Goal: Feedback & Contribution: Leave review/rating

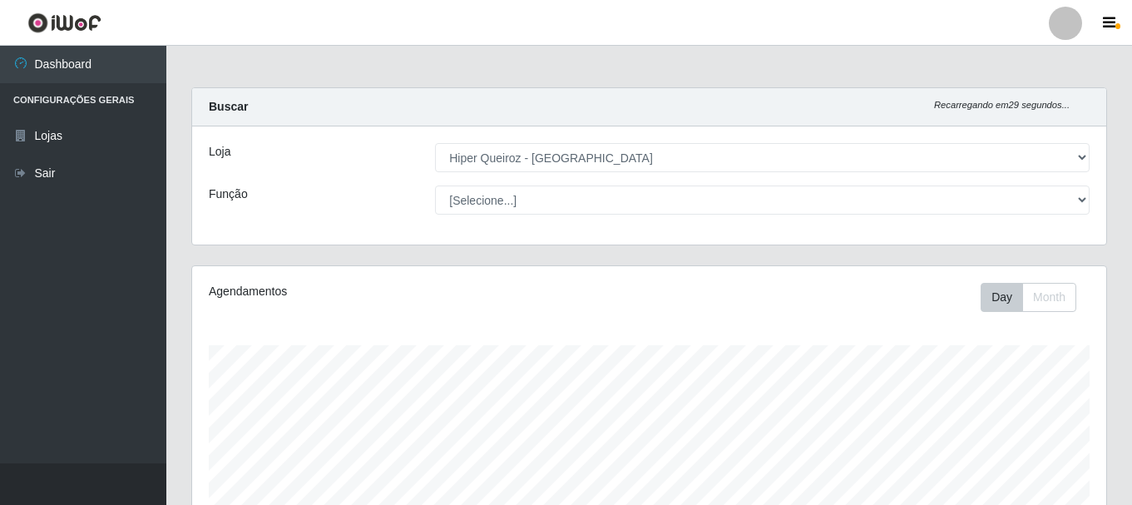
select select "513"
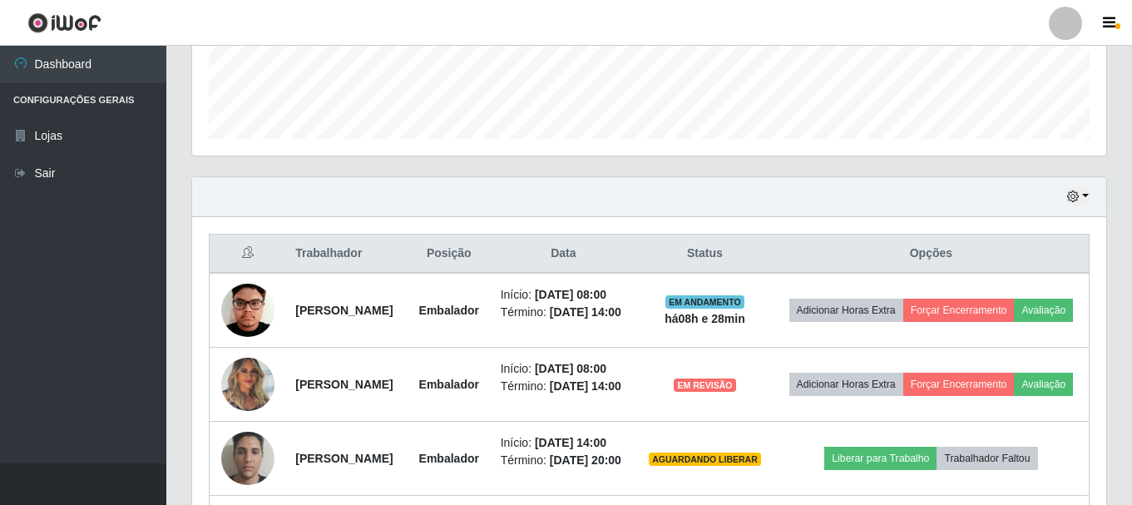
scroll to position [499, 0]
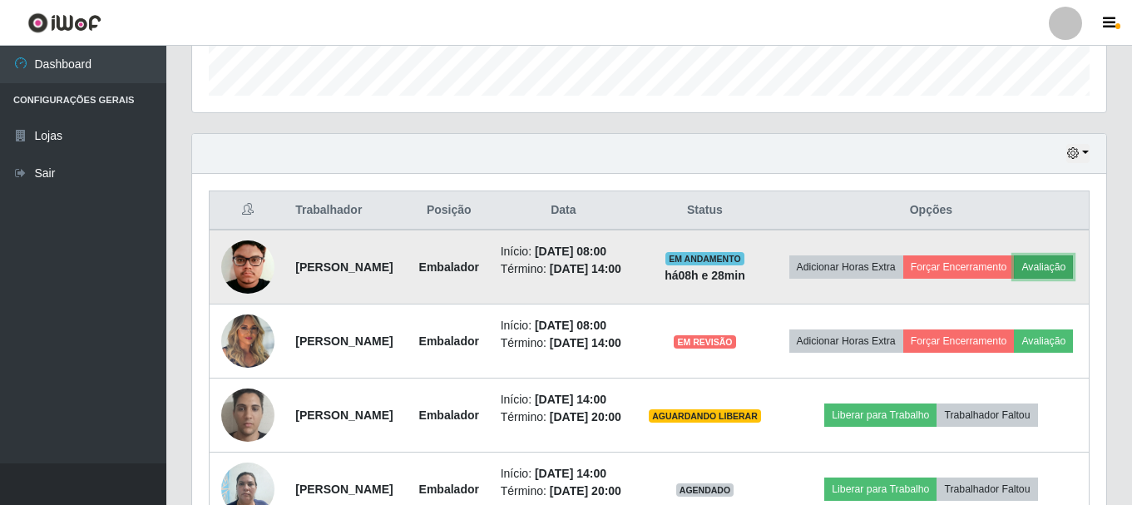
click at [1014, 279] on button "Avaliação" at bounding box center [1043, 266] width 59 height 23
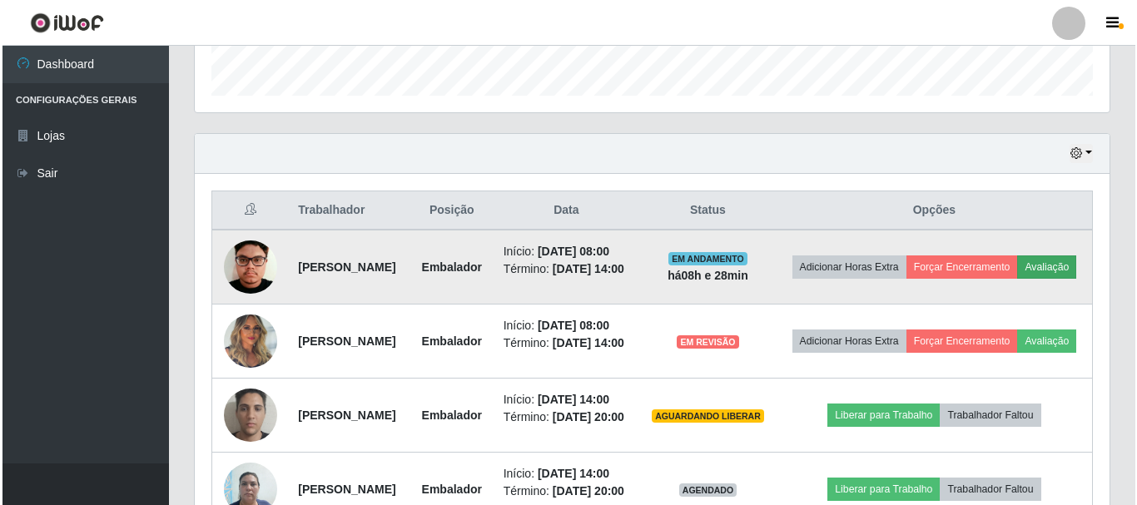
scroll to position [345, 906]
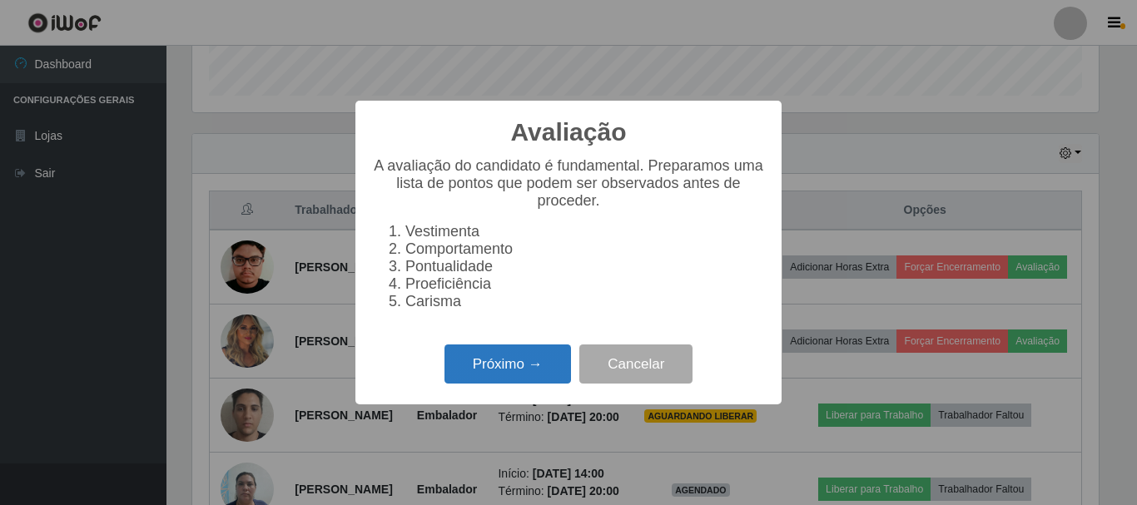
click at [510, 374] on button "Próximo →" at bounding box center [507, 363] width 126 height 39
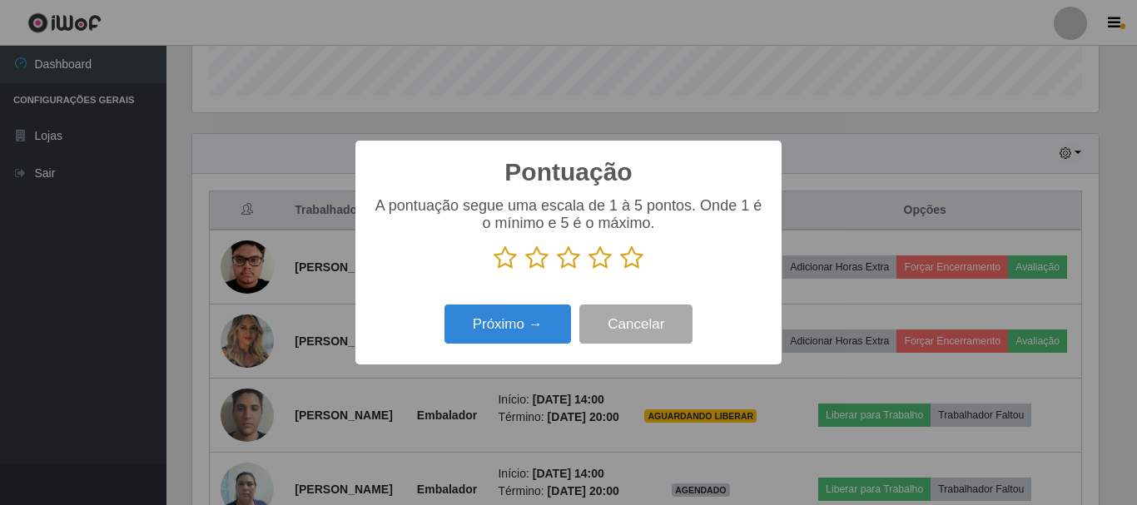
click at [569, 258] on icon at bounding box center [568, 257] width 23 height 25
click at [557, 270] on input "radio" at bounding box center [557, 270] width 0 height 0
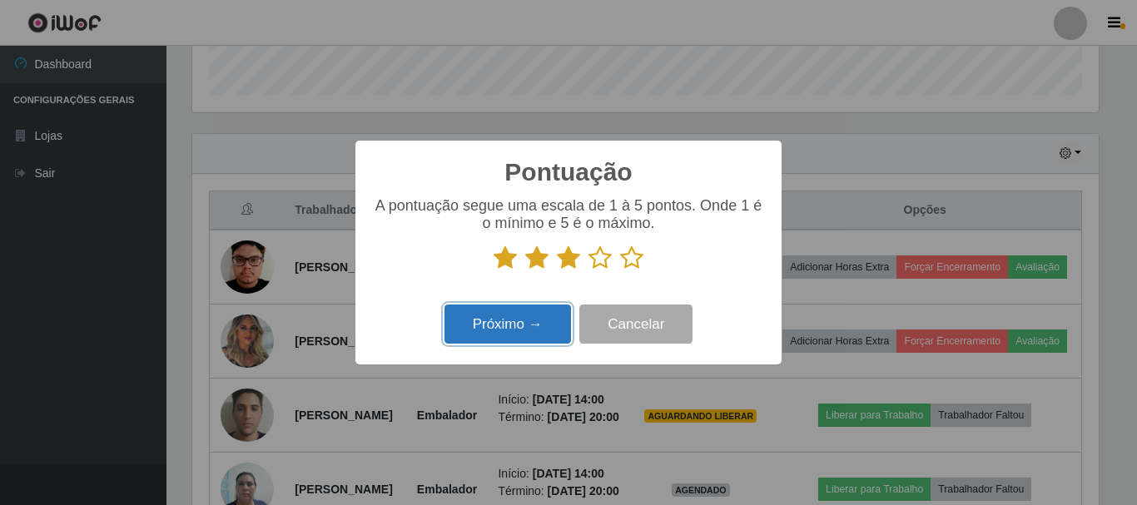
click at [522, 320] on button "Próximo →" at bounding box center [507, 324] width 126 height 39
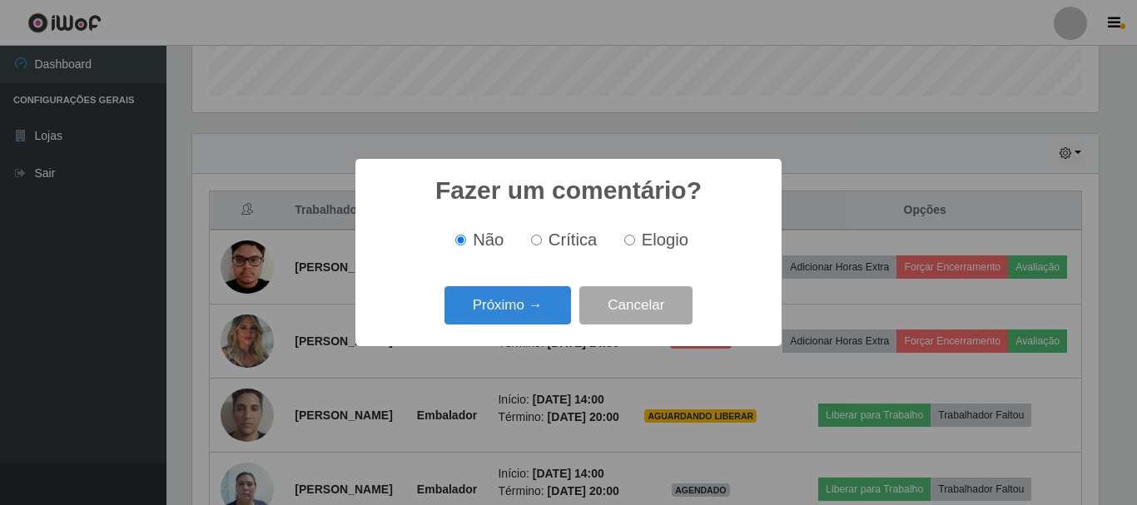
click at [541, 239] on input "Crítica" at bounding box center [536, 240] width 11 height 11
radio input "true"
click at [523, 307] on button "Próximo →" at bounding box center [507, 305] width 126 height 39
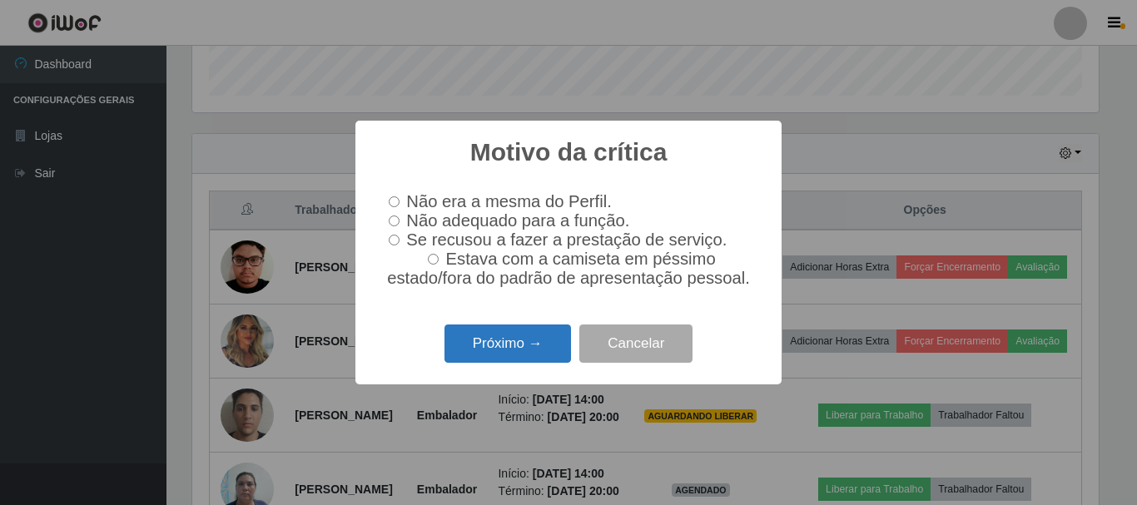
click at [522, 338] on button "Próximo →" at bounding box center [507, 344] width 126 height 39
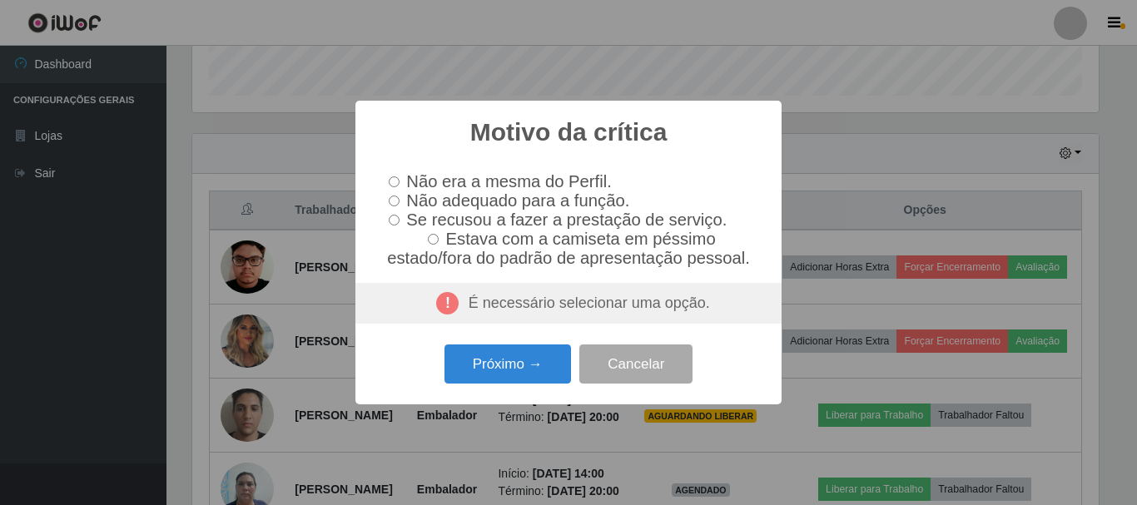
click at [633, 226] on span "Se recusou a fazer a prestação de serviço." at bounding box center [566, 220] width 320 height 18
click at [399, 225] on input "Se recusou a fazer a prestação de serviço." at bounding box center [394, 220] width 11 height 11
radio input "true"
click at [393, 176] on input "Não era a mesma do Perfil." at bounding box center [394, 181] width 11 height 11
radio input "true"
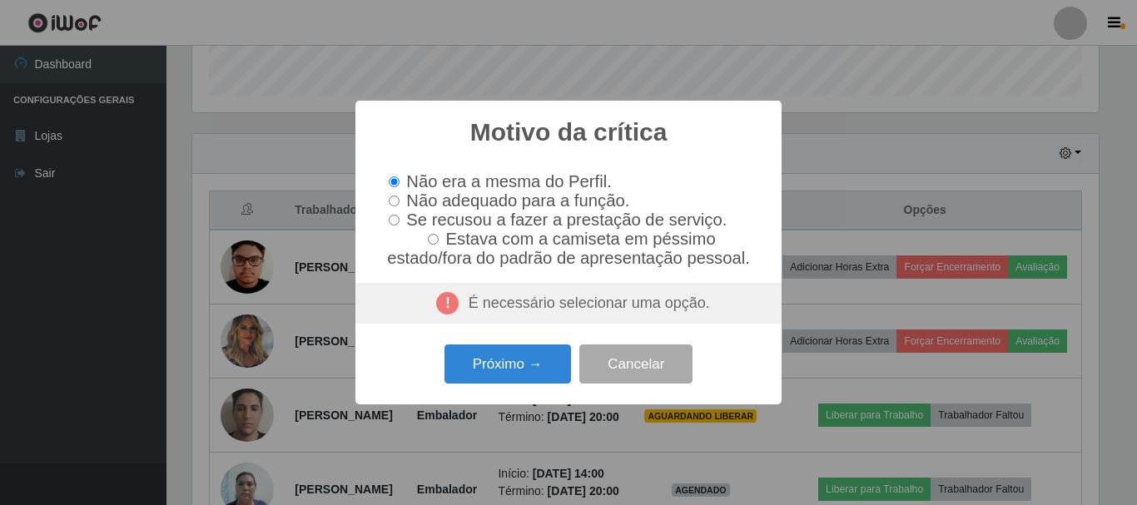
click at [419, 197] on span "Não adequado para a função." at bounding box center [517, 200] width 223 height 18
click at [399, 197] on input "Não adequado para a função." at bounding box center [394, 201] width 11 height 11
radio input "true"
click at [463, 217] on span "Se recusou a fazer a prestação de serviço." at bounding box center [566, 220] width 320 height 18
click at [399, 217] on input "Se recusou a fazer a prestação de serviço." at bounding box center [394, 220] width 11 height 11
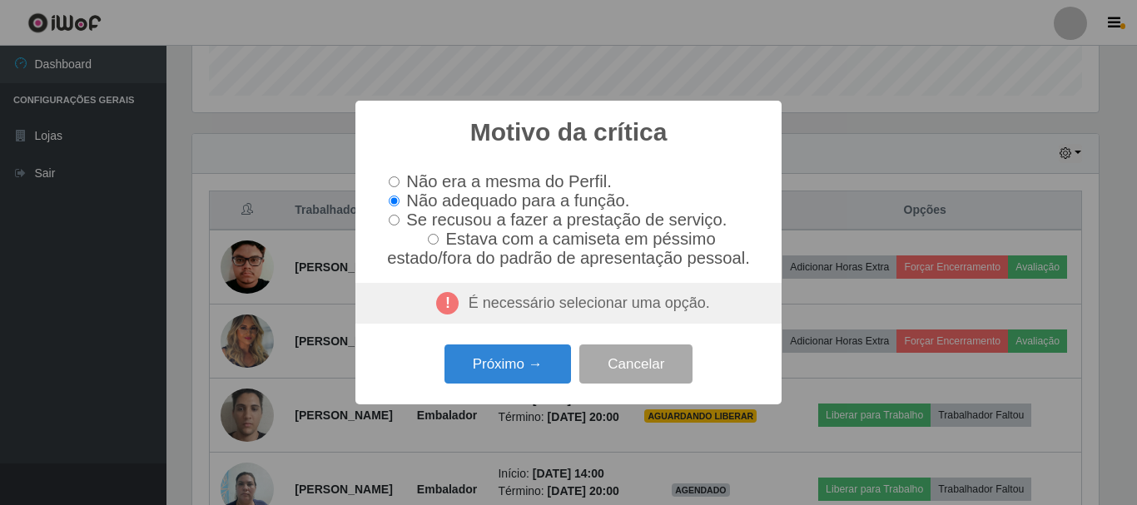
radio input "true"
click at [490, 363] on button "Próximo →" at bounding box center [507, 363] width 126 height 39
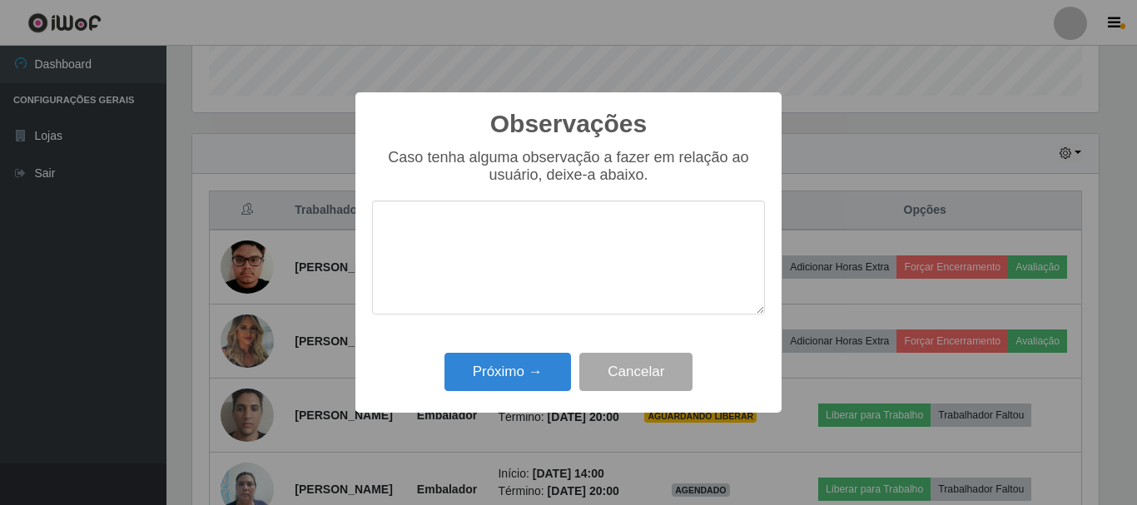
click at [490, 363] on div "Observações × Caso tenha alguma observação a fazer em relação ao usuário, deixe…" at bounding box center [568, 252] width 426 height 320
click at [487, 272] on textarea at bounding box center [568, 258] width 393 height 114
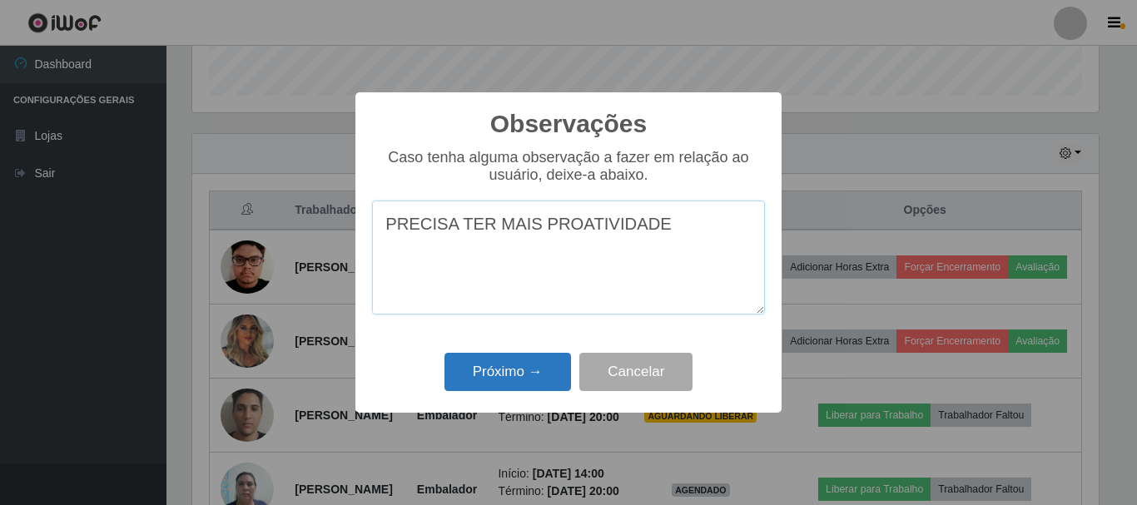
type textarea "PRECISA TER MAIS PROATIVIDADE"
click at [505, 374] on button "Próximo →" at bounding box center [507, 372] width 126 height 39
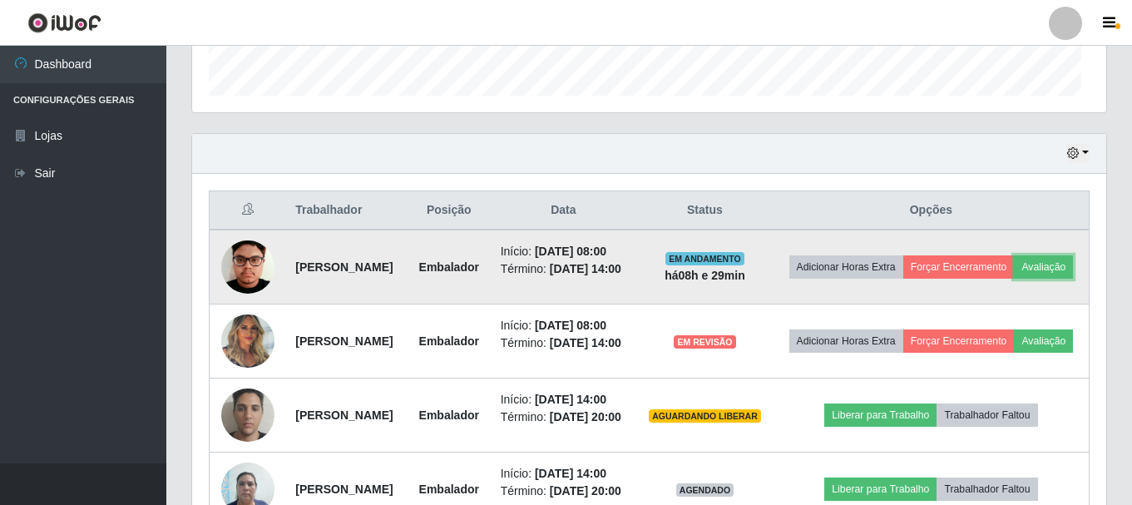
scroll to position [345, 914]
click at [1013, 266] on button "Forçar Encerramento" at bounding box center [959, 266] width 111 height 23
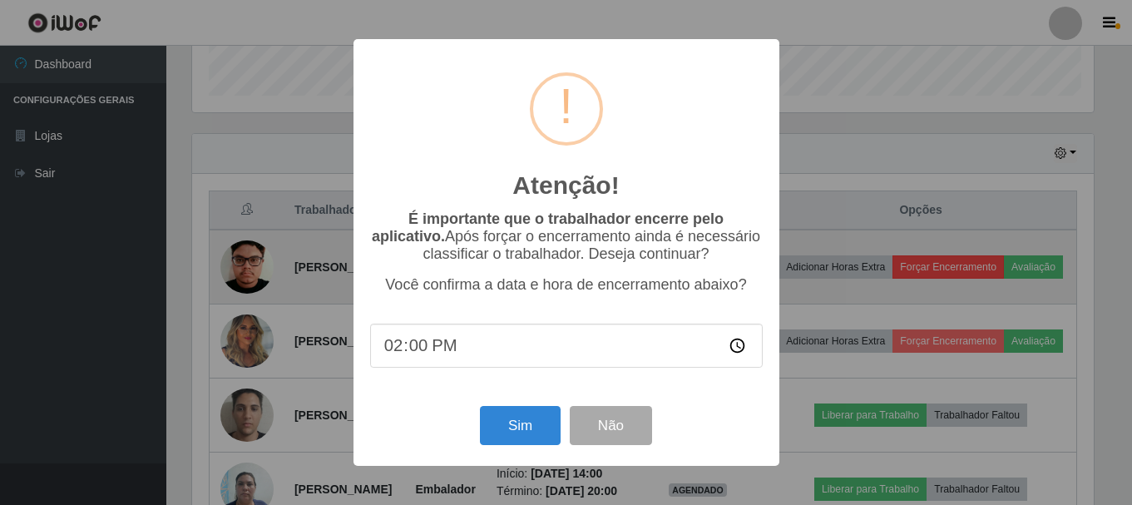
scroll to position [345, 906]
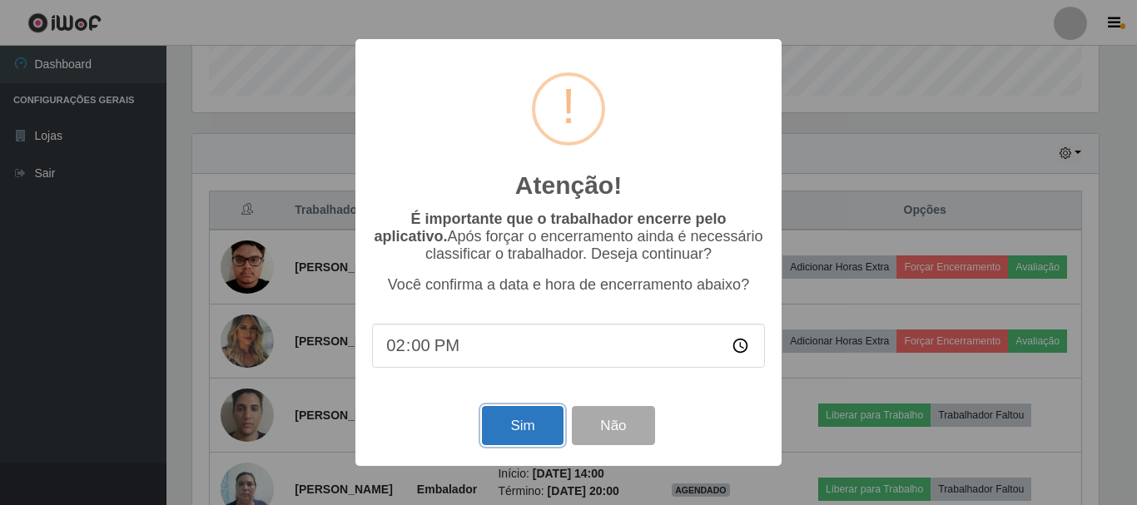
click at [514, 421] on button "Sim" at bounding box center [522, 425] width 81 height 39
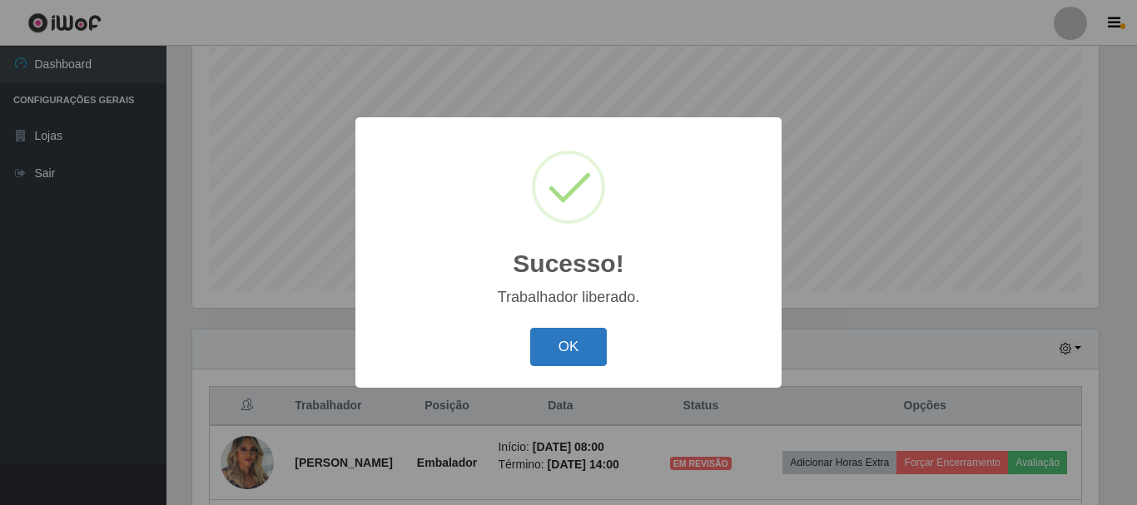
click at [580, 339] on button "OK" at bounding box center [568, 347] width 77 height 39
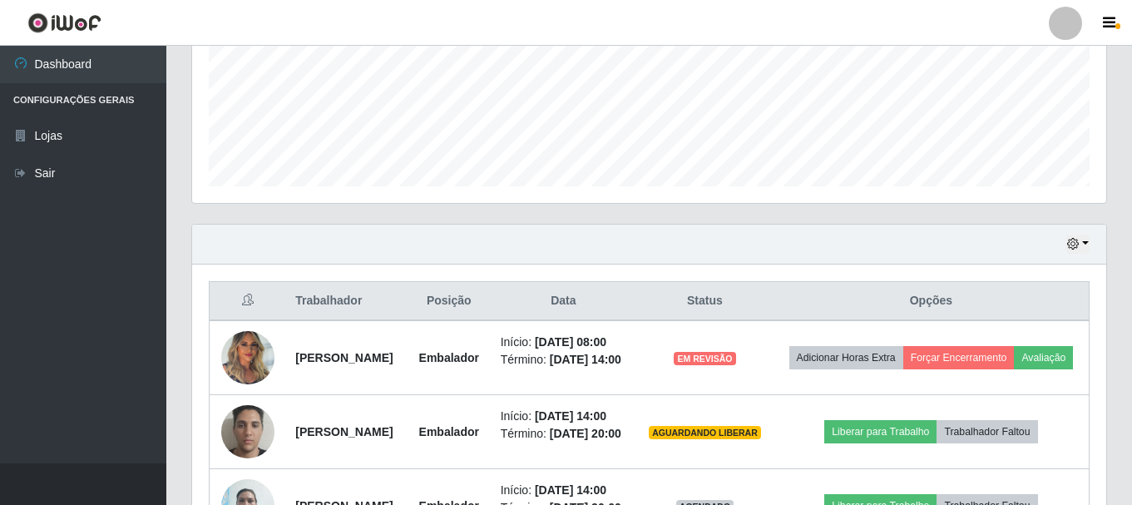
scroll to position [553, 0]
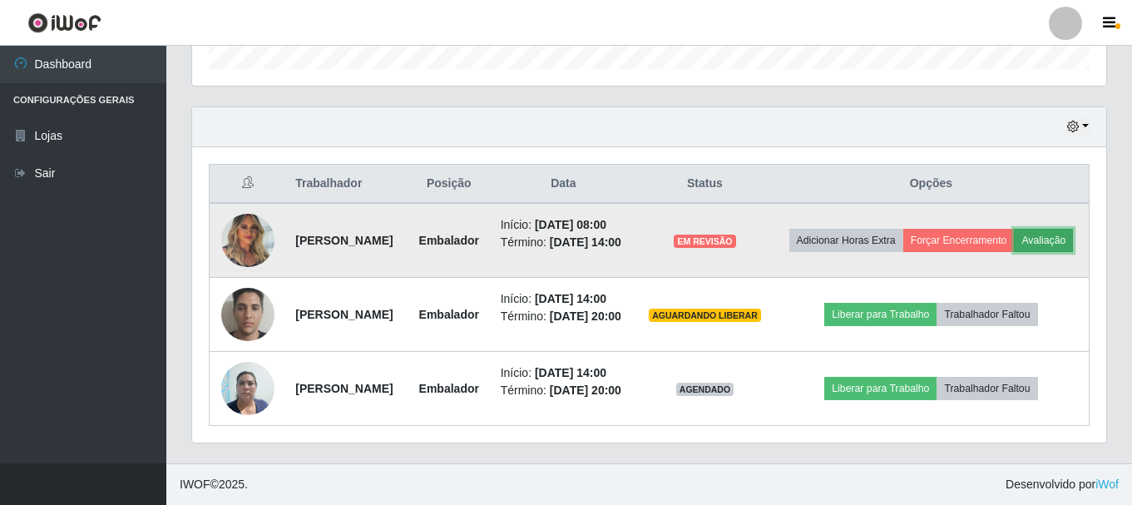
click at [1014, 242] on button "Avaliação" at bounding box center [1043, 240] width 59 height 23
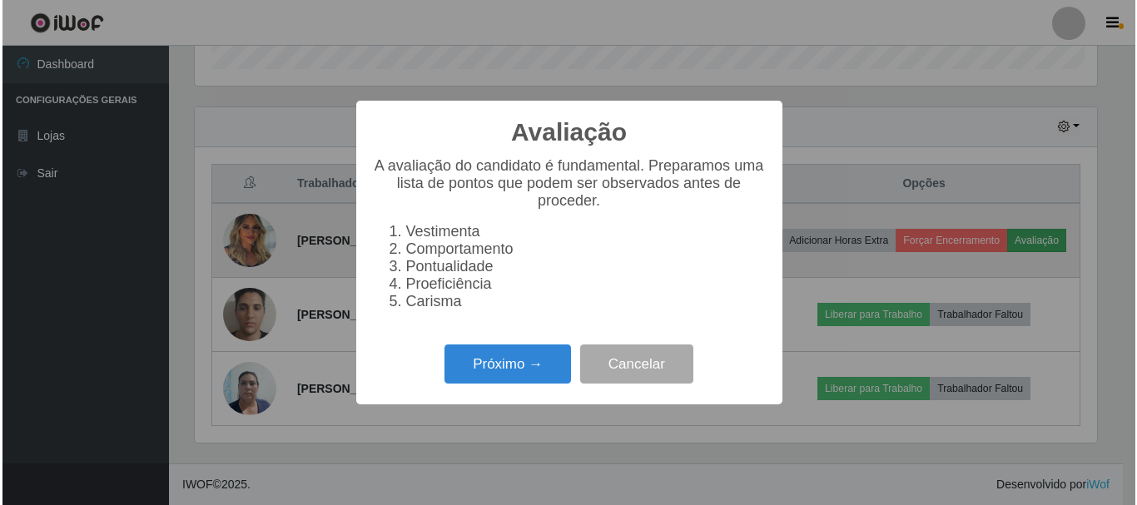
scroll to position [345, 906]
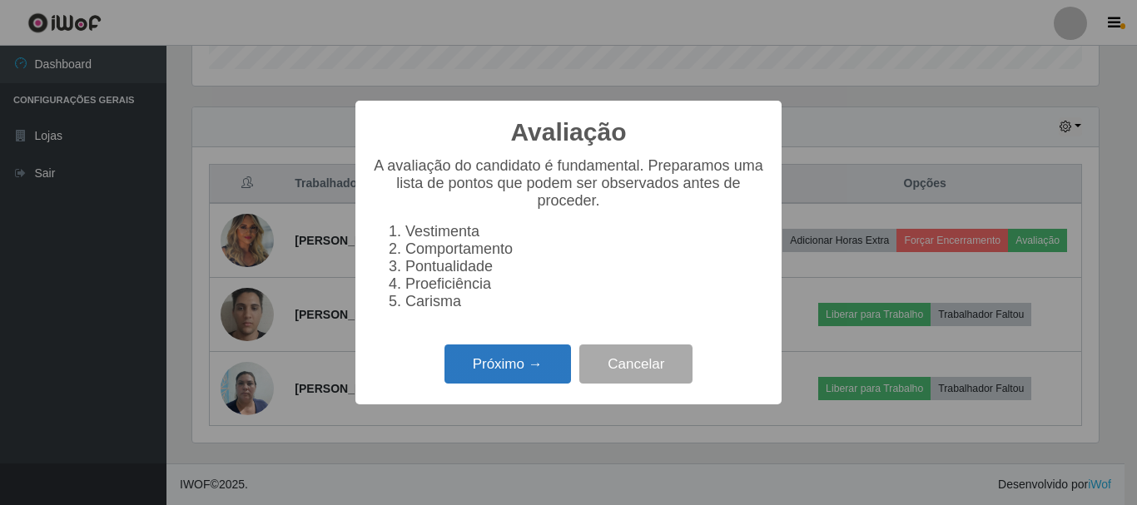
click at [508, 367] on button "Próximo →" at bounding box center [507, 363] width 126 height 39
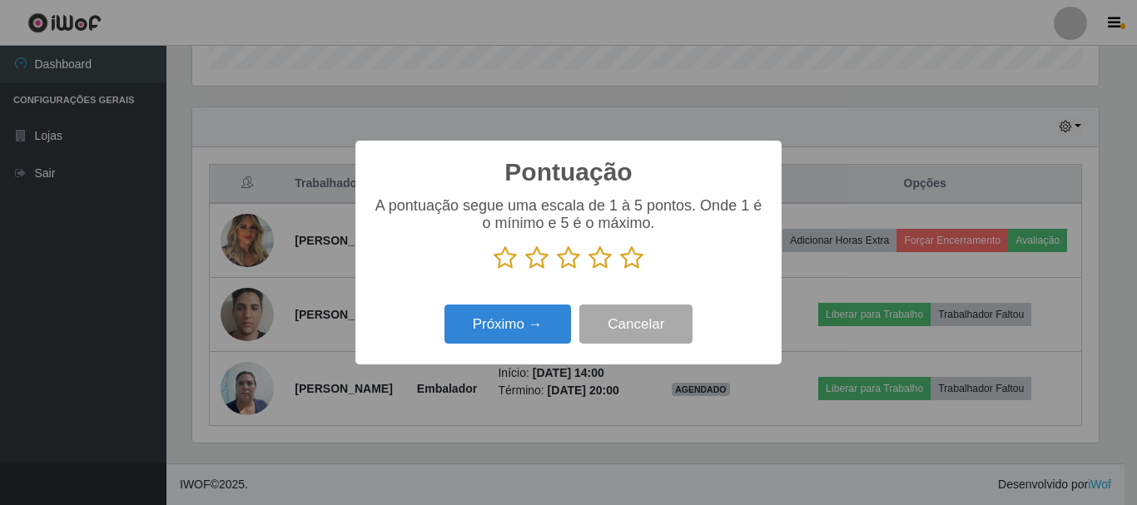
scroll to position [831744, 831183]
click at [560, 258] on icon at bounding box center [568, 257] width 23 height 25
click at [557, 270] on input "radio" at bounding box center [557, 270] width 0 height 0
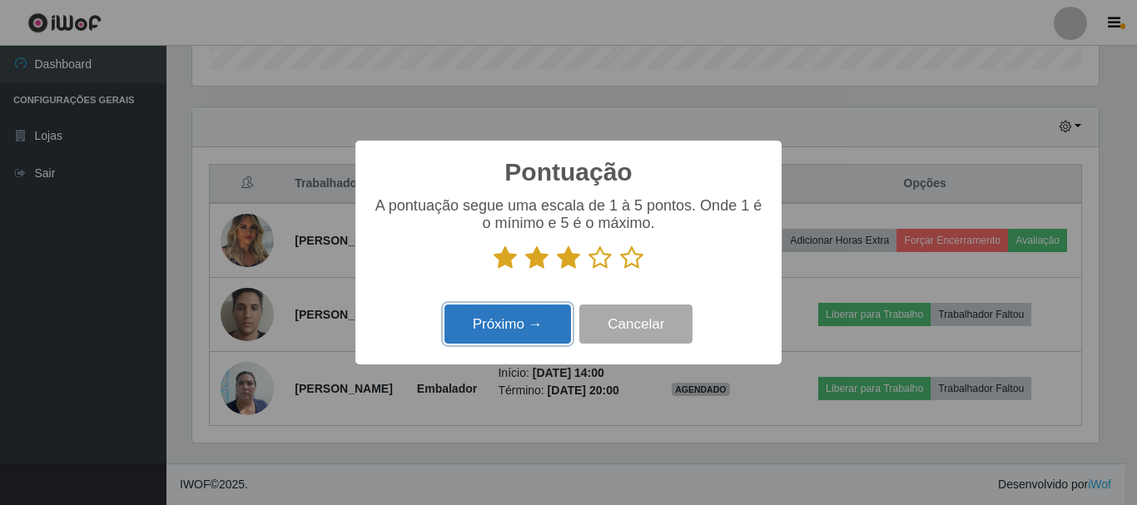
click at [515, 324] on button "Próximo →" at bounding box center [507, 324] width 126 height 39
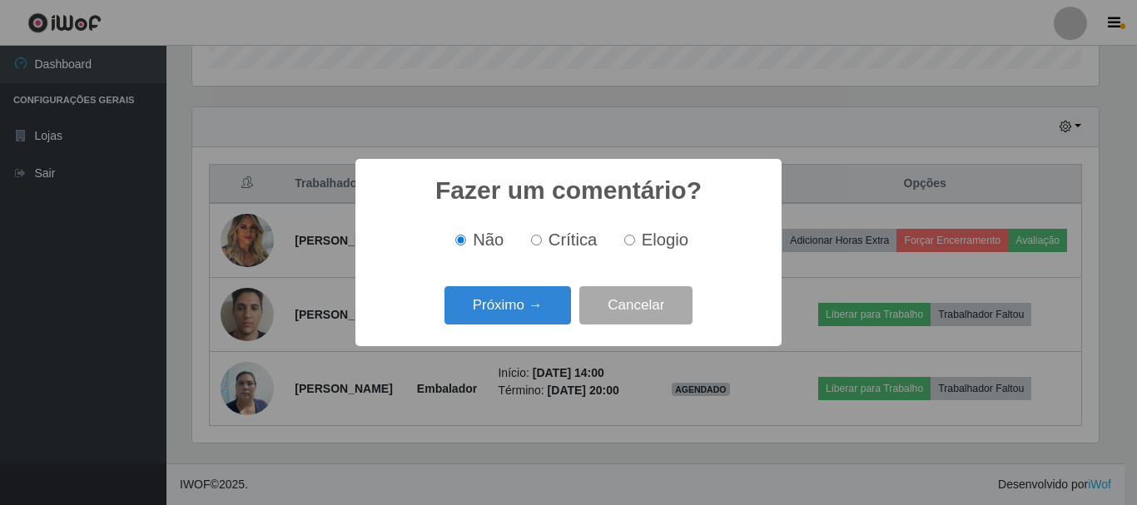
click at [551, 242] on span "Crítica" at bounding box center [572, 239] width 49 height 18
click at [542, 242] on input "Crítica" at bounding box center [536, 240] width 11 height 11
radio input "true"
click at [636, 240] on label "Elogio" at bounding box center [652, 239] width 71 height 19
click at [635, 240] on input "Elogio" at bounding box center [629, 240] width 11 height 11
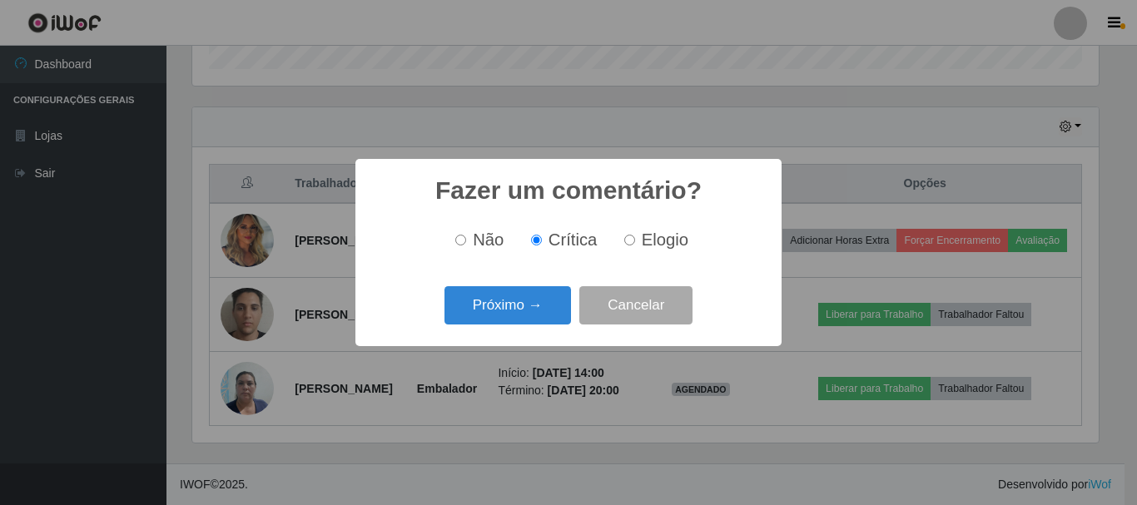
radio input "true"
click at [534, 295] on button "Próximo →" at bounding box center [507, 305] width 126 height 39
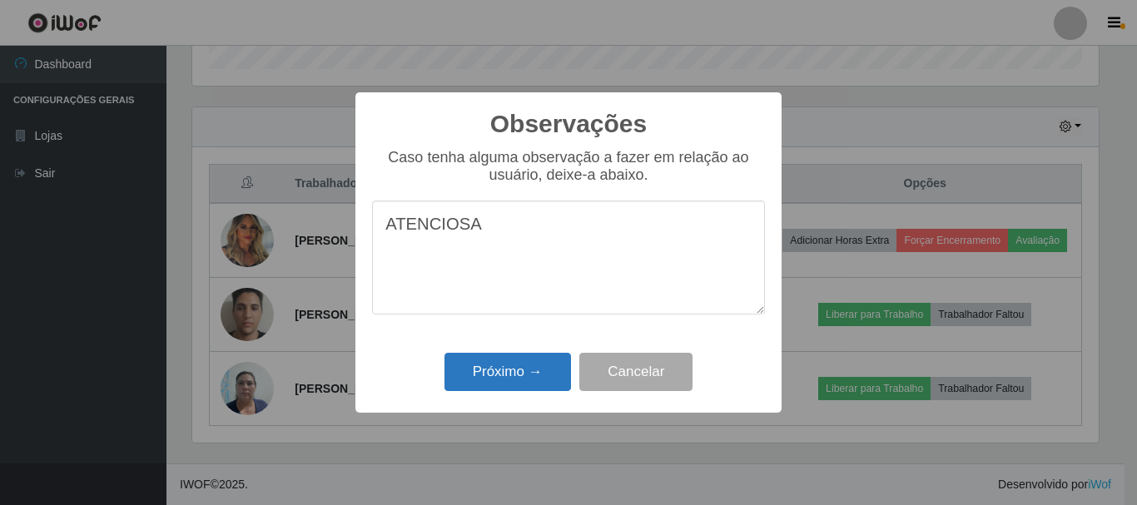
type textarea "ATENCIOSA"
drag, startPoint x: 524, startPoint y: 355, endPoint x: 531, endPoint y: 373, distance: 18.7
click at [528, 366] on button "Próximo →" at bounding box center [507, 372] width 126 height 39
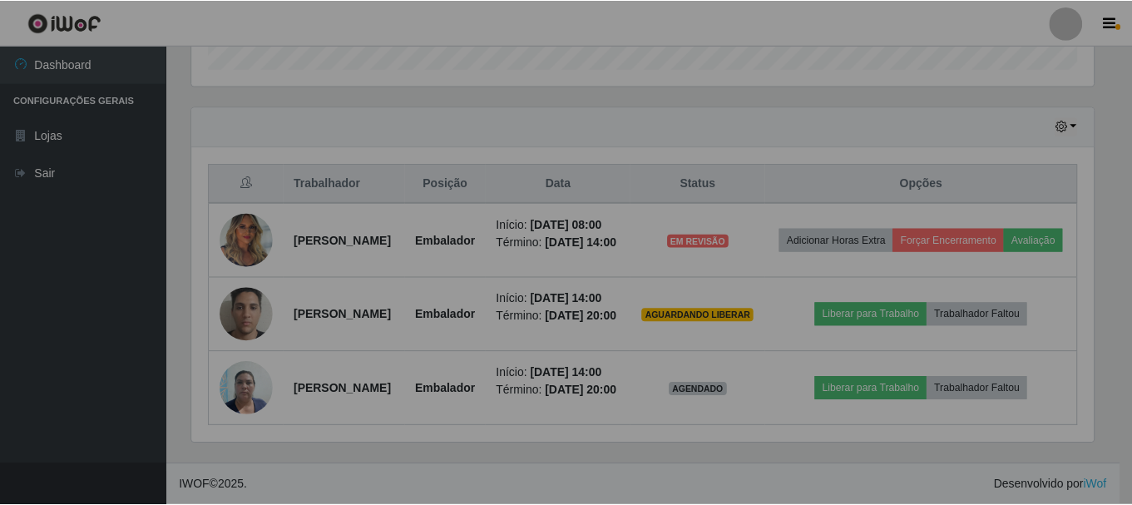
scroll to position [345, 914]
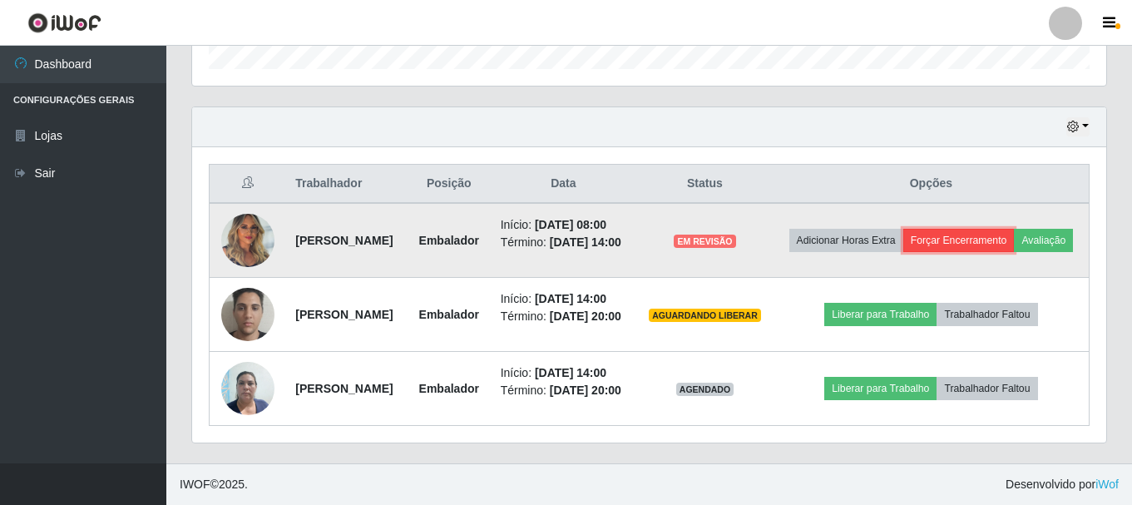
click at [1006, 229] on button "Forçar Encerramento" at bounding box center [959, 240] width 111 height 23
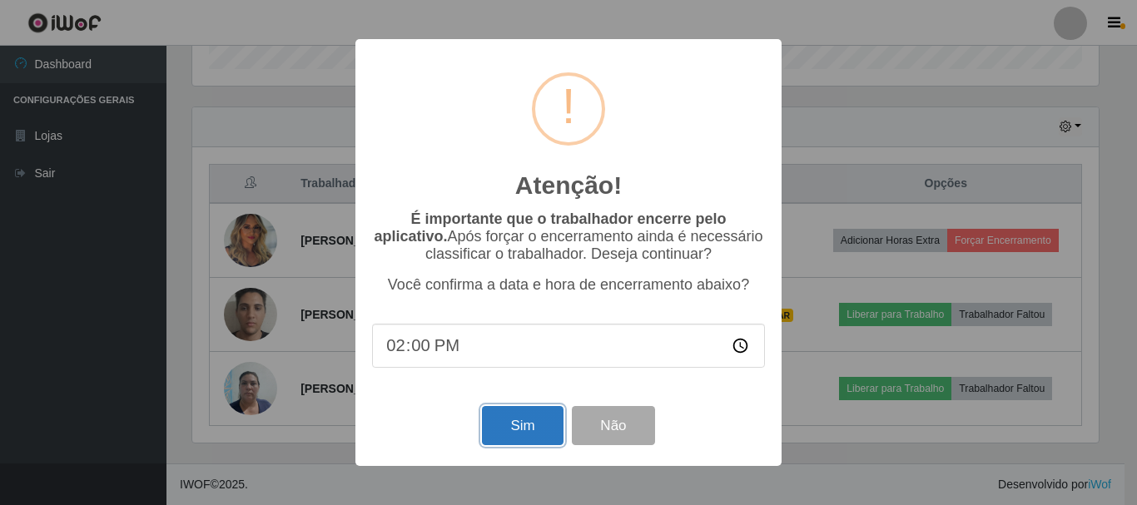
click at [522, 429] on button "Sim" at bounding box center [522, 425] width 81 height 39
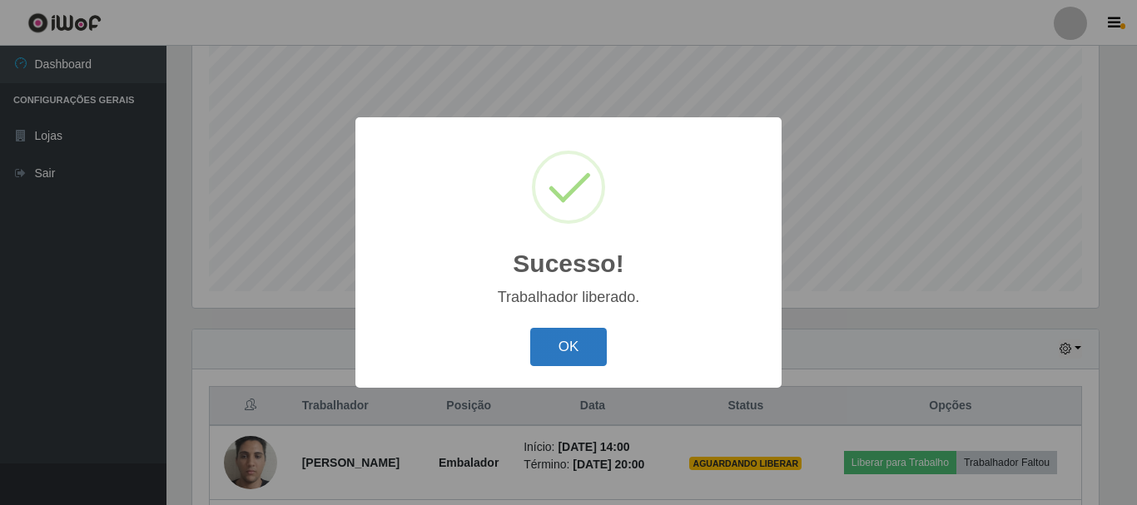
click at [587, 345] on button "OK" at bounding box center [568, 347] width 77 height 39
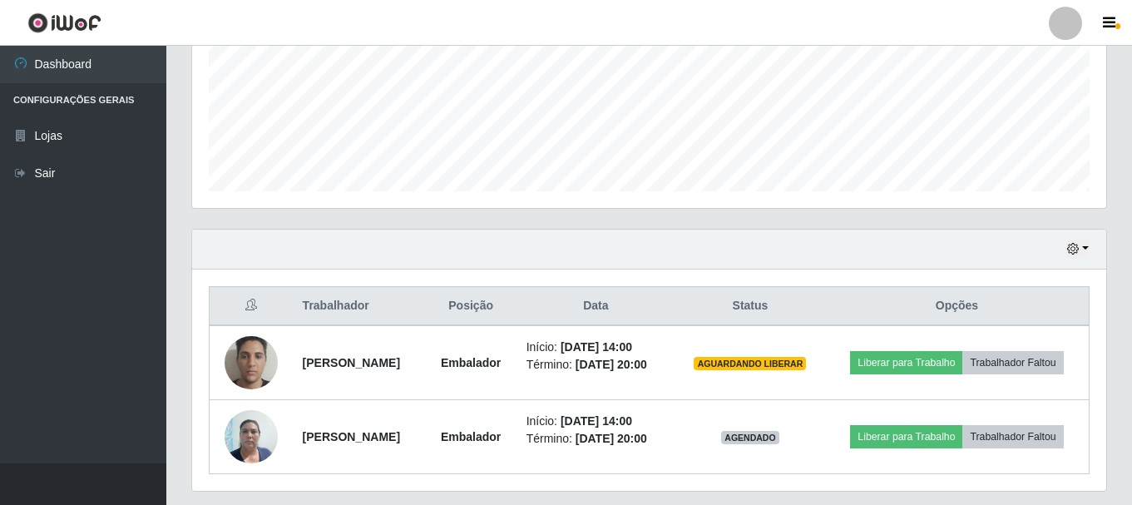
scroll to position [452, 0]
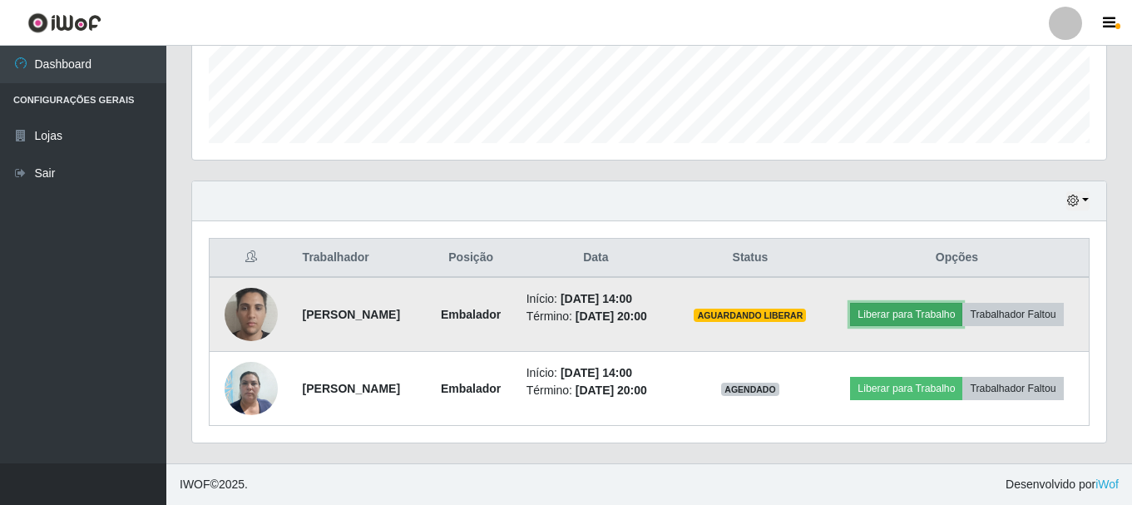
click at [934, 305] on button "Liberar para Trabalho" at bounding box center [906, 314] width 112 height 23
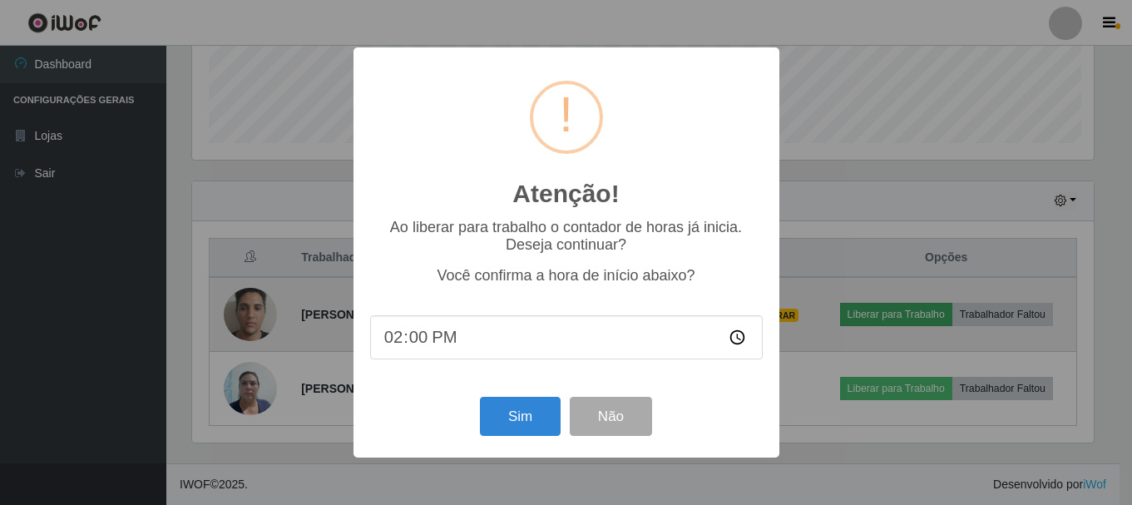
scroll to position [345, 906]
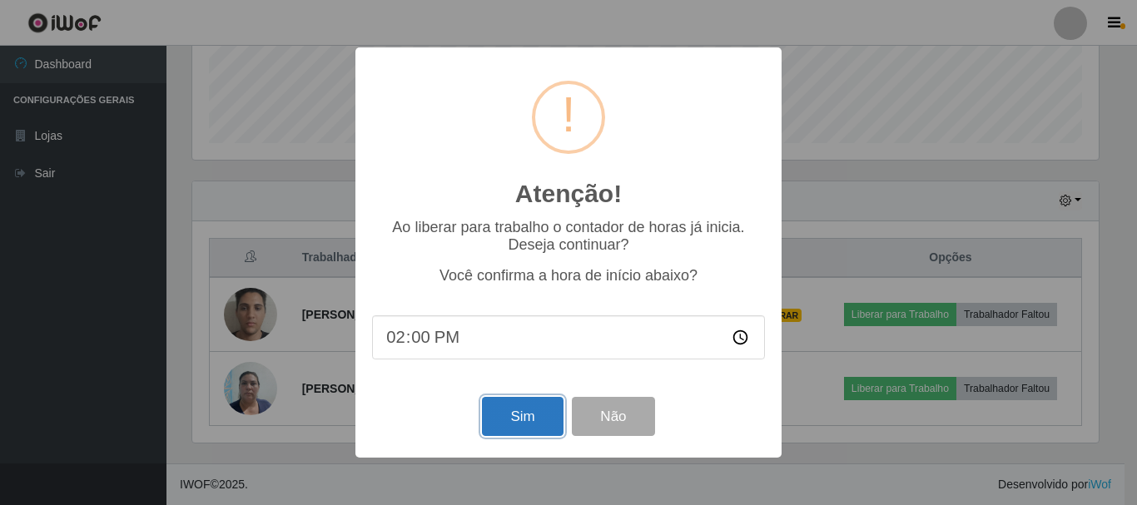
click at [530, 421] on button "Sim" at bounding box center [522, 416] width 81 height 39
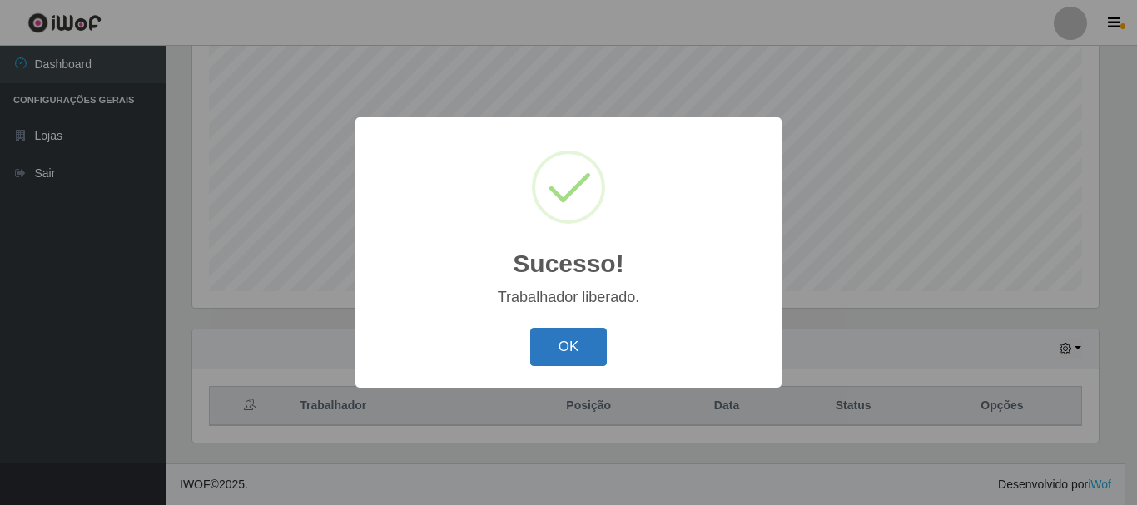
click at [569, 344] on button "OK" at bounding box center [568, 347] width 77 height 39
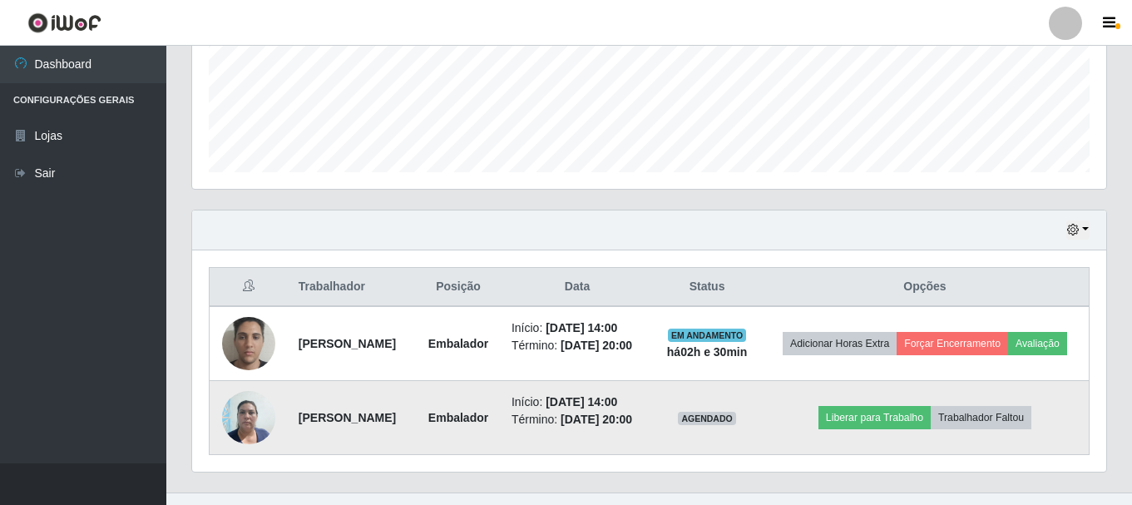
scroll to position [477, 0]
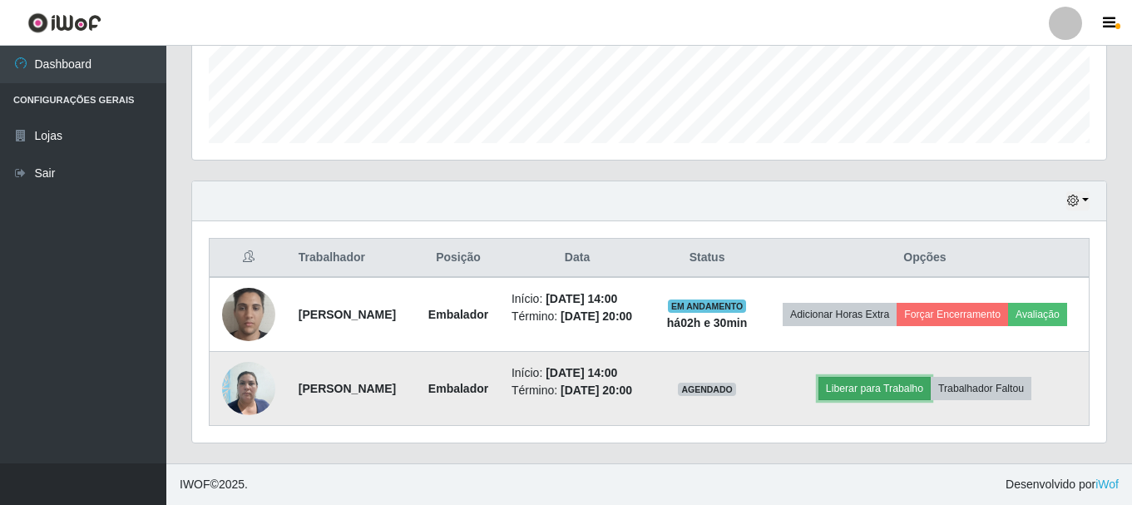
click at [882, 379] on button "Liberar para Trabalho" at bounding box center [875, 388] width 112 height 23
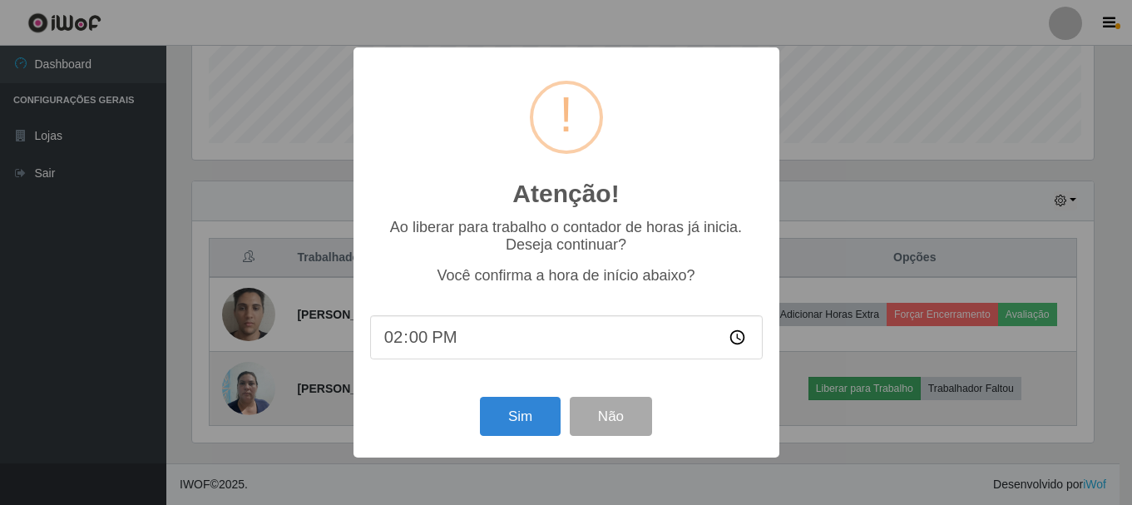
scroll to position [345, 906]
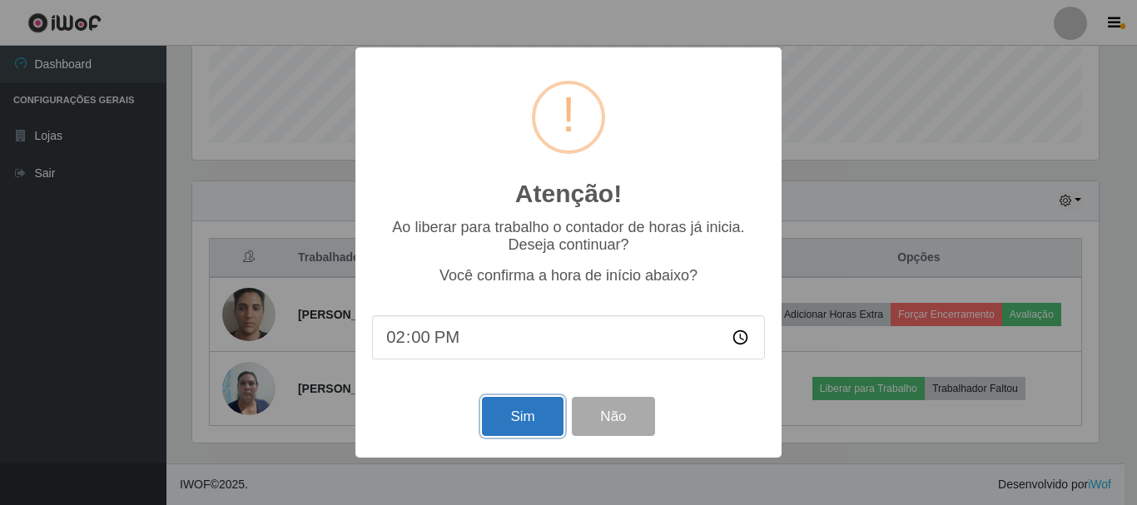
click at [523, 417] on button "Sim" at bounding box center [522, 416] width 81 height 39
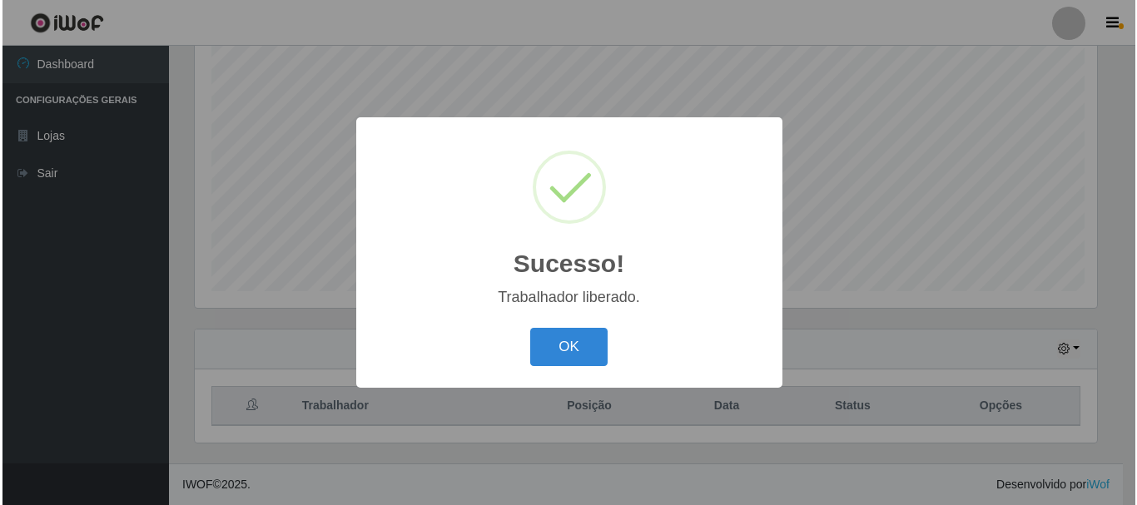
scroll to position [0, 0]
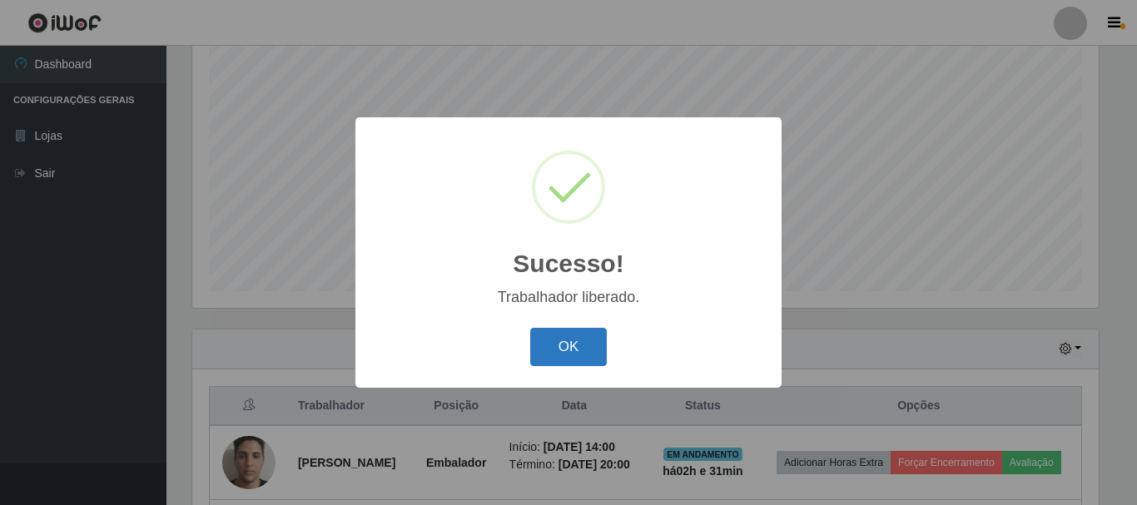
click at [589, 334] on button "OK" at bounding box center [568, 347] width 77 height 39
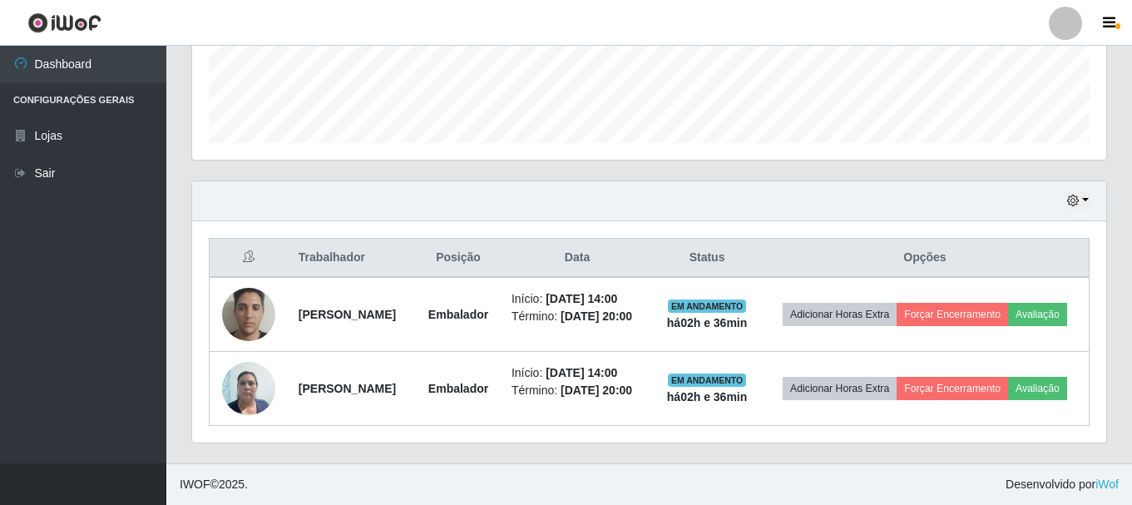
scroll to position [477, 0]
